Goal: Task Accomplishment & Management: Manage account settings

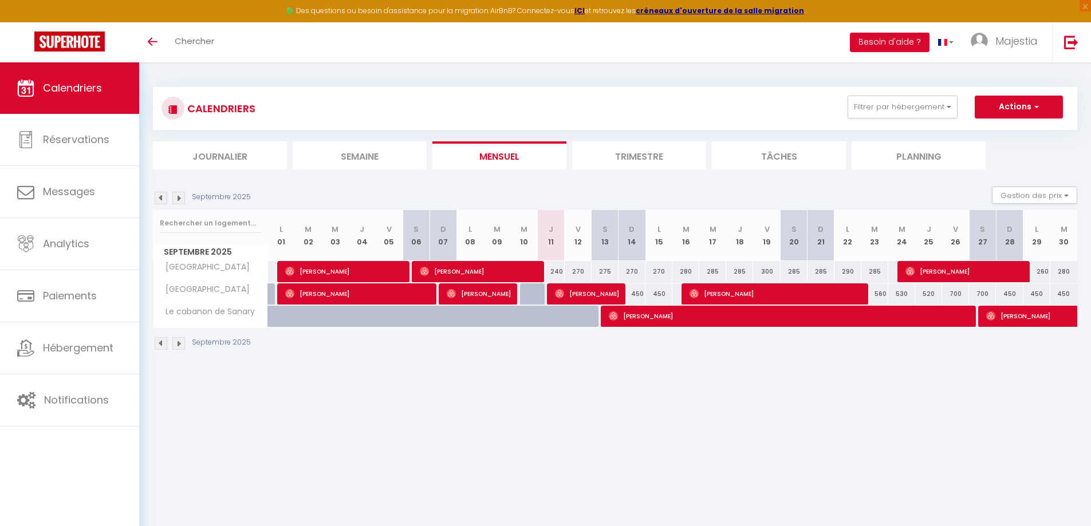
click at [180, 198] on img at bounding box center [178, 198] width 13 height 13
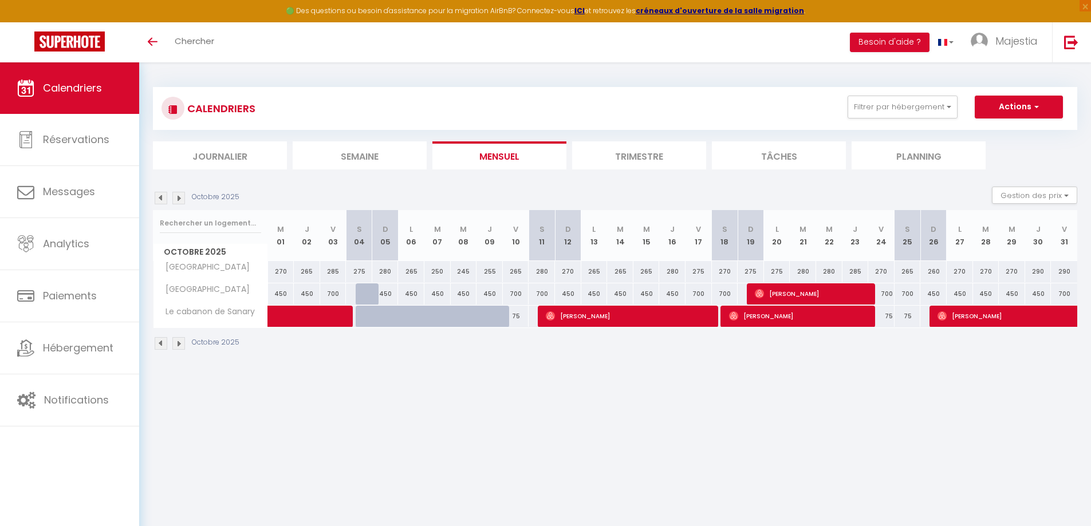
click at [160, 198] on img at bounding box center [161, 198] width 13 height 13
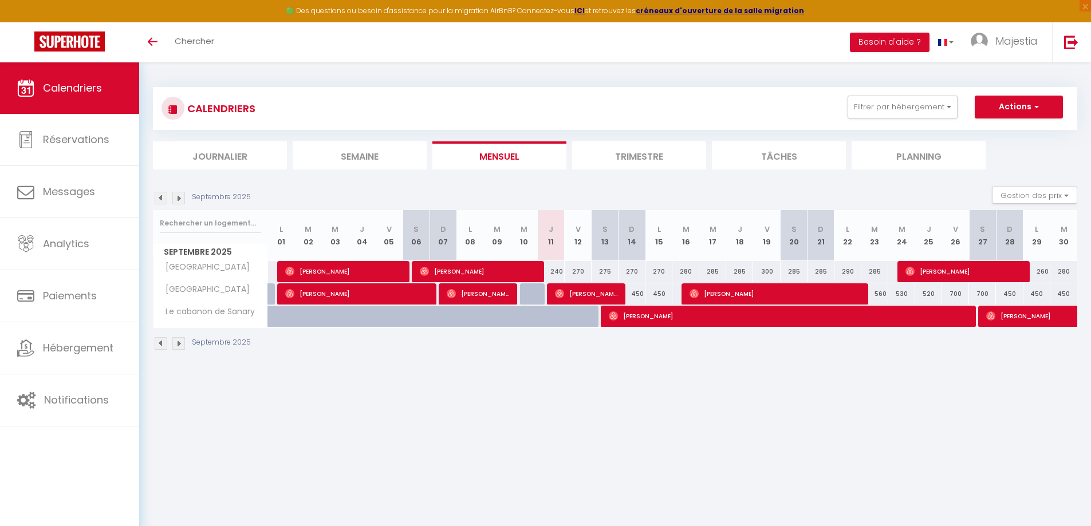
click at [163, 199] on img at bounding box center [161, 198] width 13 height 13
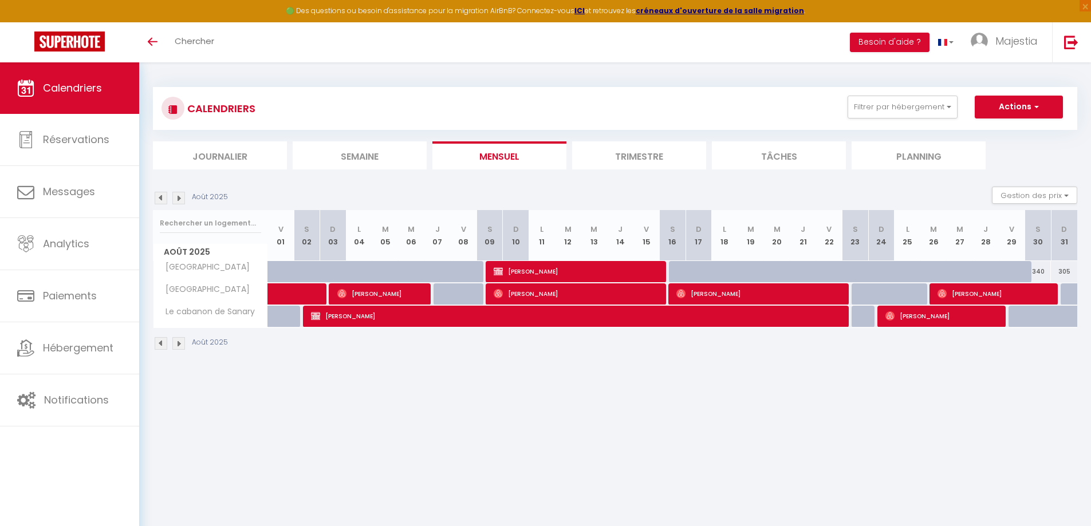
click at [174, 194] on img at bounding box center [178, 198] width 13 height 13
select select
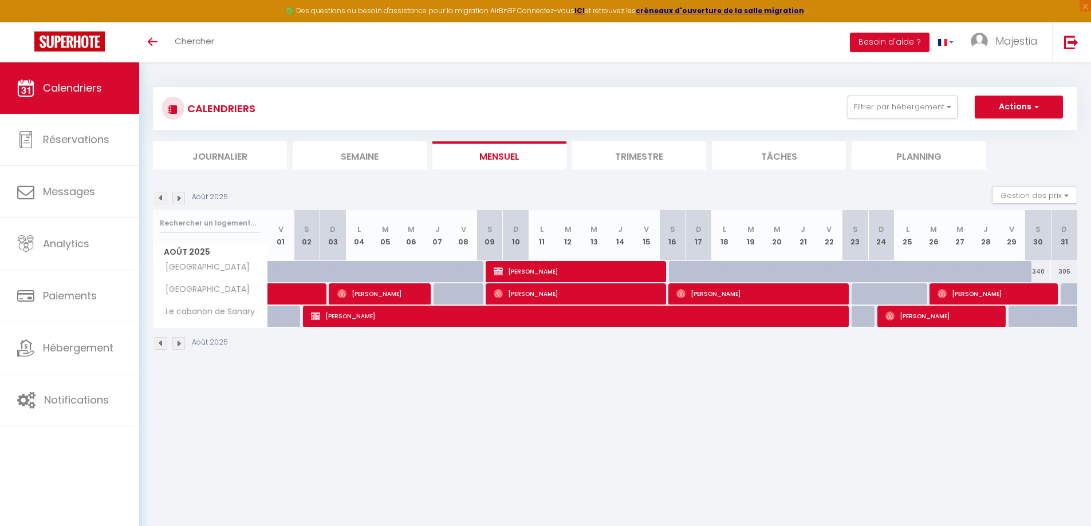
select select
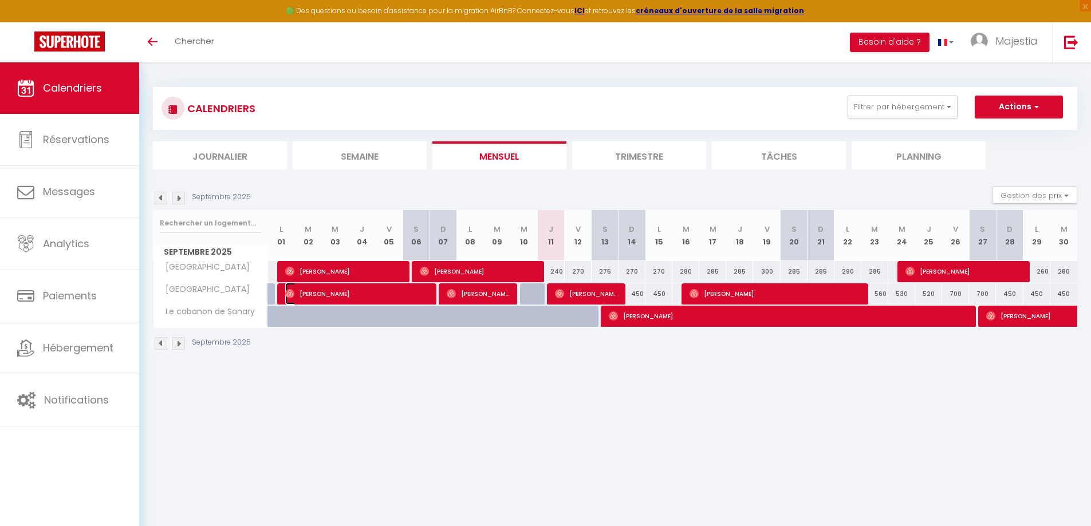
click at [323, 295] on span "Charlotte Glauser" at bounding box center [357, 294] width 144 height 22
select select "OK"
select select "0"
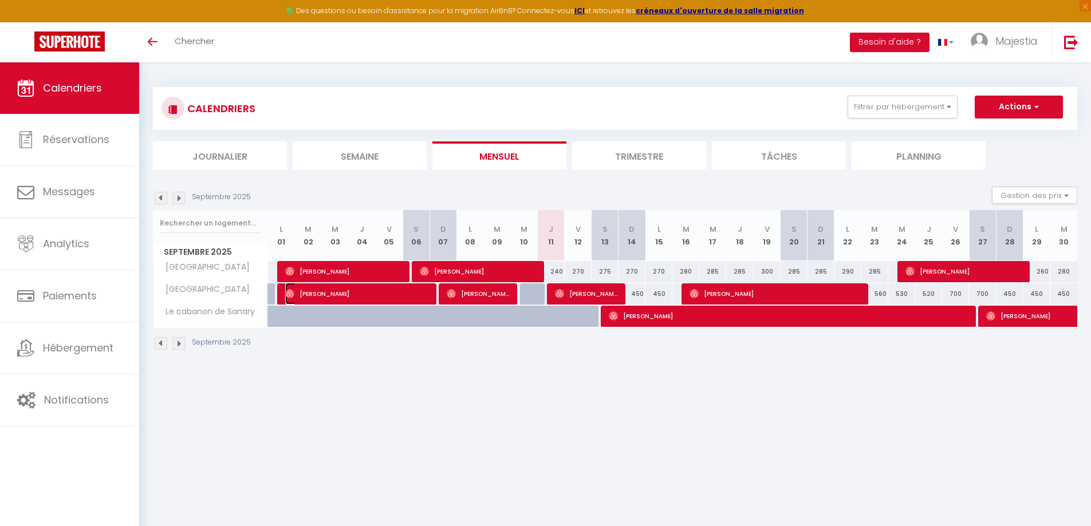
select select "1"
select select
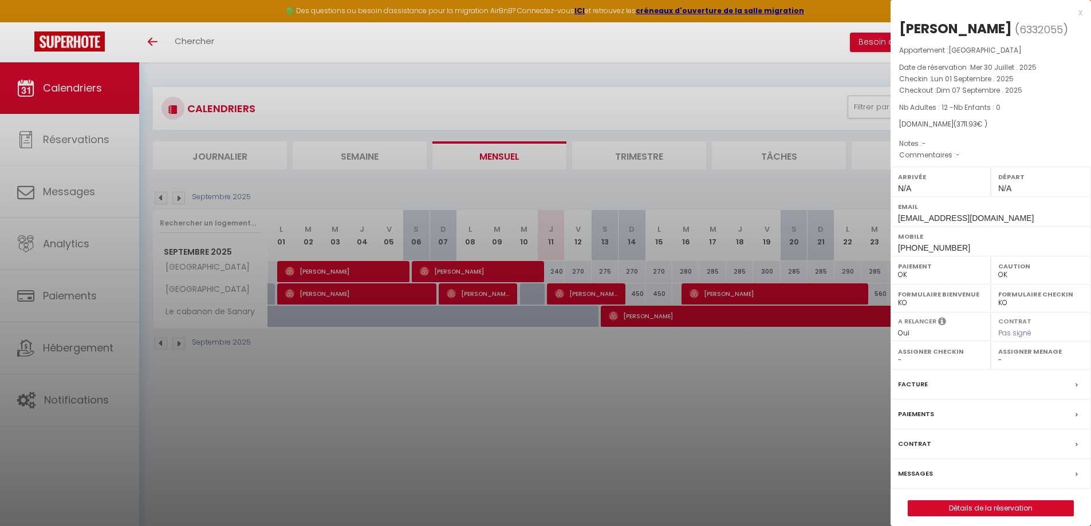
click at [596, 210] on div at bounding box center [545, 263] width 1091 height 526
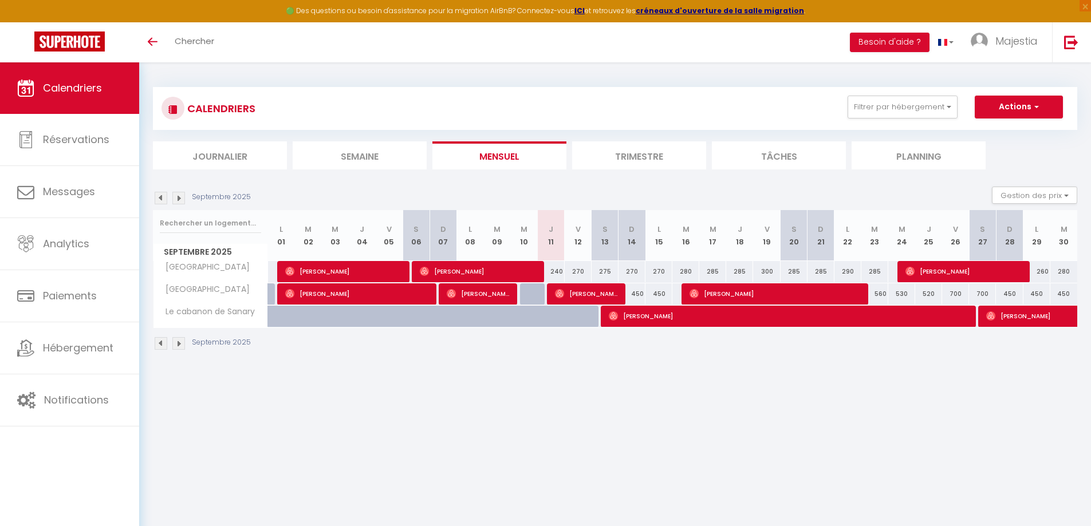
click at [180, 200] on img at bounding box center [178, 198] width 13 height 13
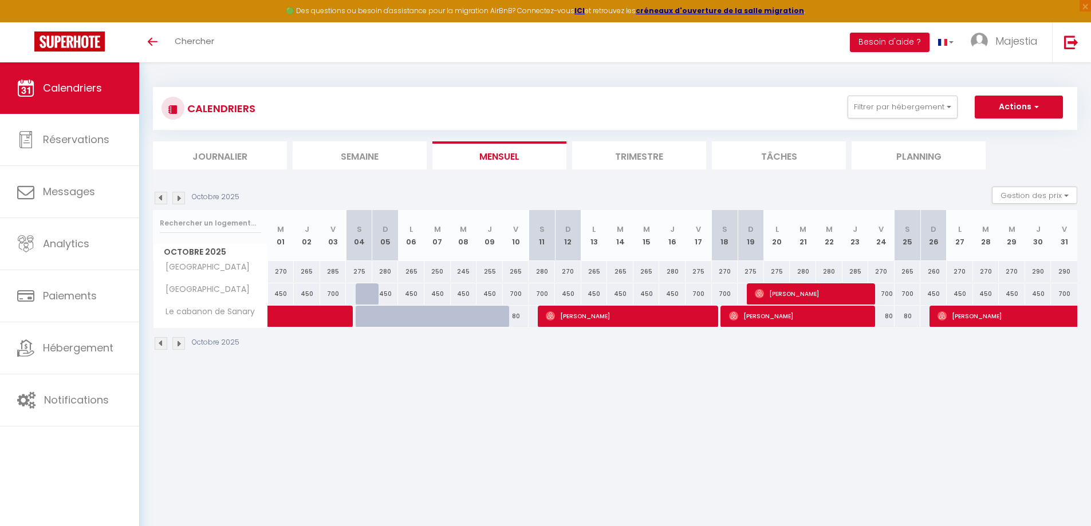
click at [180, 200] on img at bounding box center [178, 198] width 13 height 13
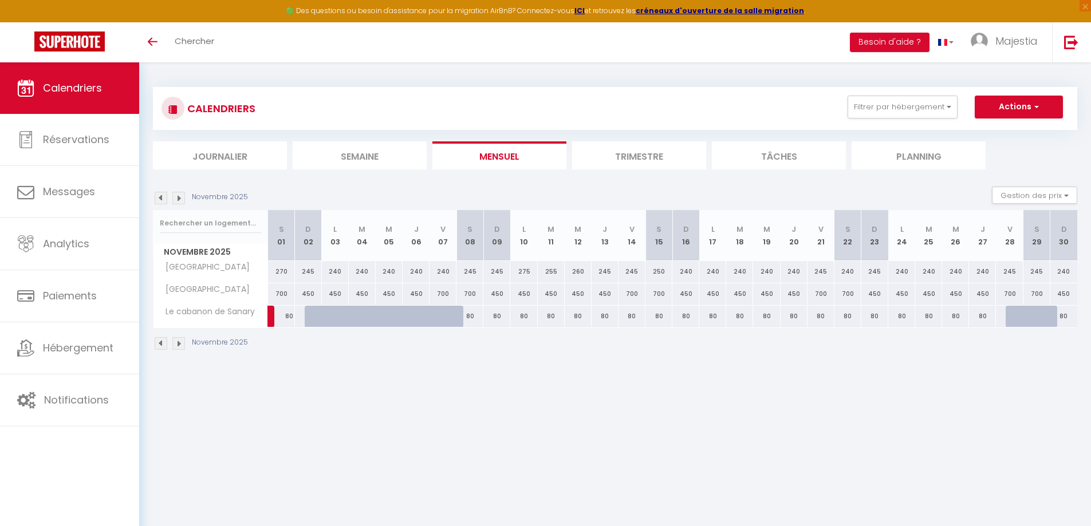
click at [163, 199] on img at bounding box center [161, 198] width 13 height 13
